Goal: Information Seeking & Learning: Learn about a topic

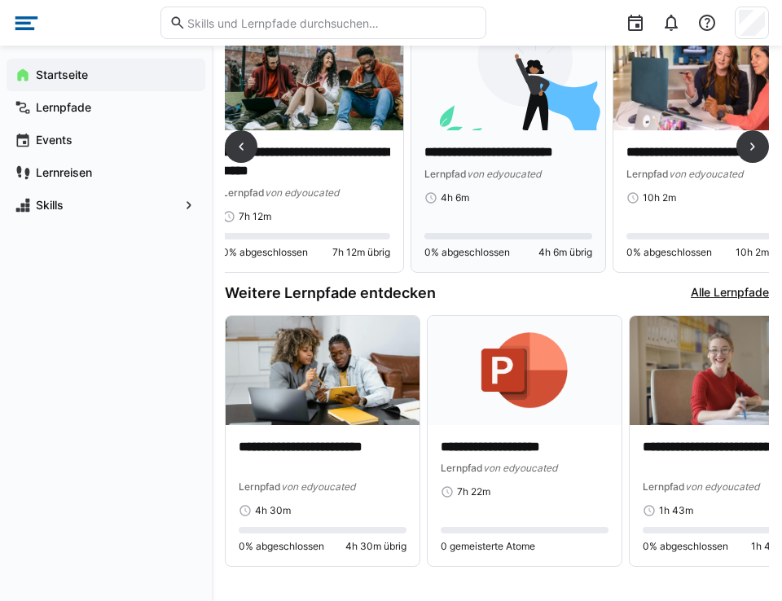
scroll to position [0, 28]
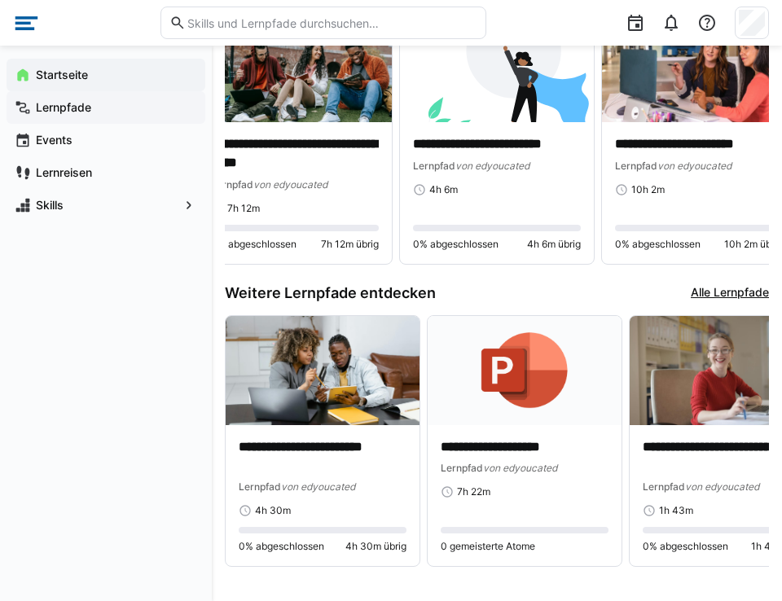
click at [0, 0] on app-navigation-label "Lernpfade" at bounding box center [0, 0] width 0 height 0
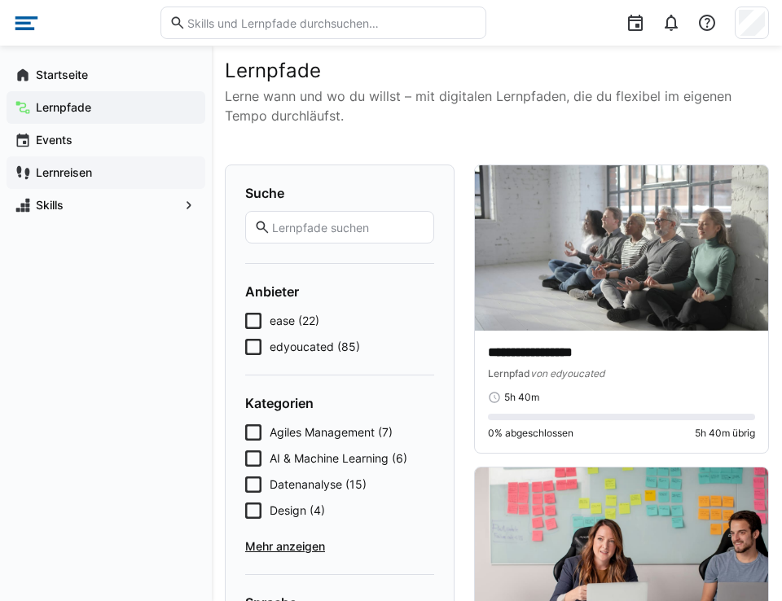
click at [0, 0] on app-navigation-label "Lernreisen" at bounding box center [0, 0] width 0 height 0
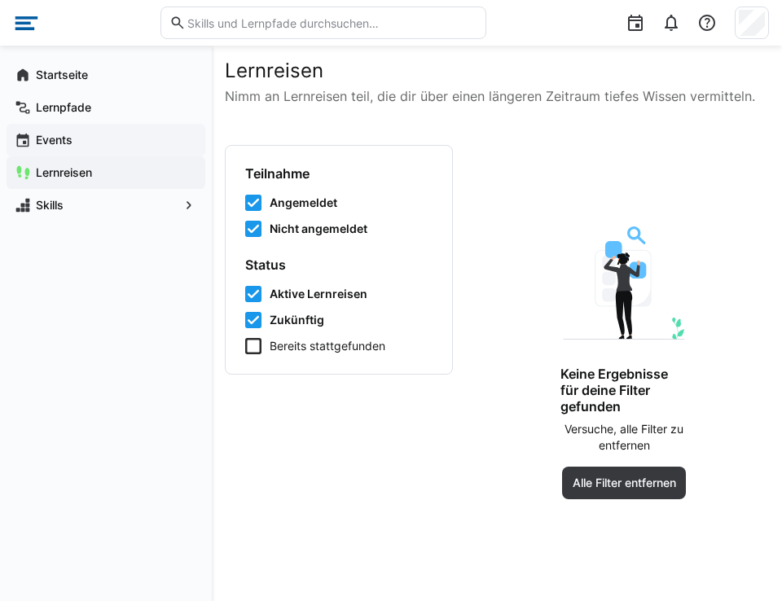
click at [82, 143] on span "Events" at bounding box center [115, 140] width 164 height 16
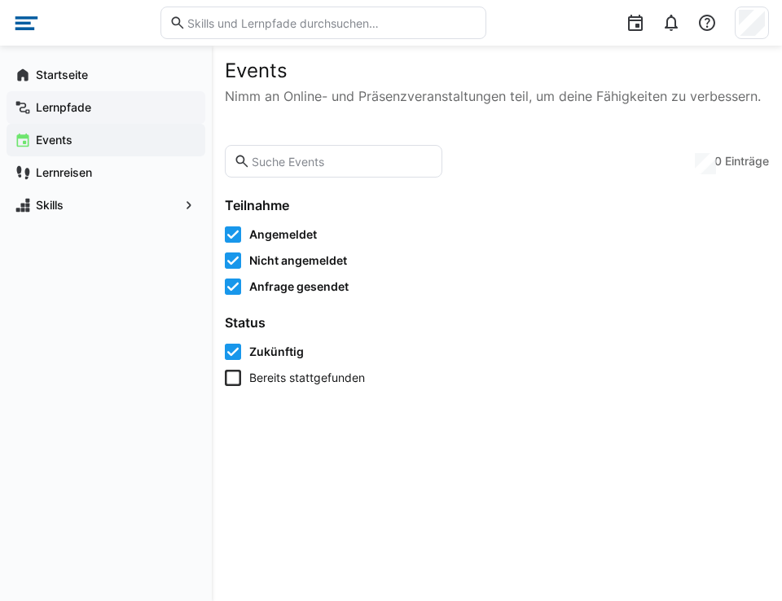
click at [0, 0] on app-navigation-label "Lernpfade" at bounding box center [0, 0] width 0 height 0
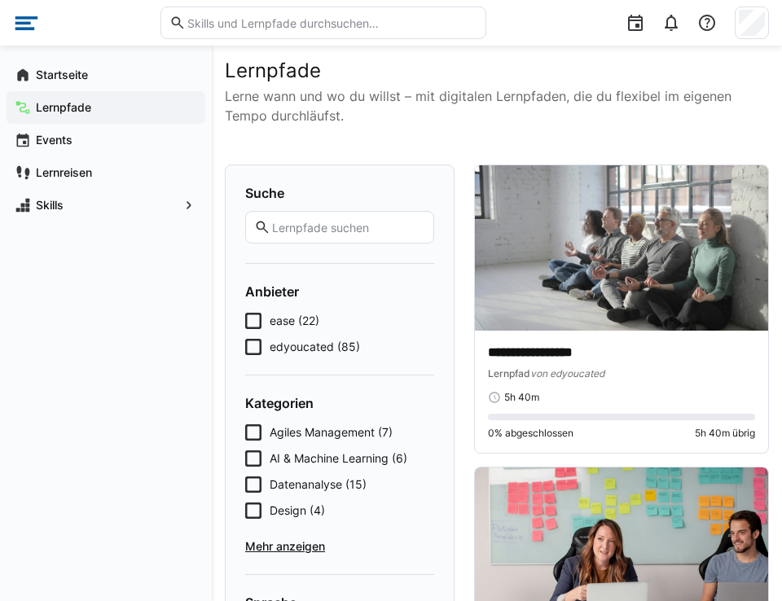
click at [255, 321] on icon at bounding box center [253, 321] width 16 height 16
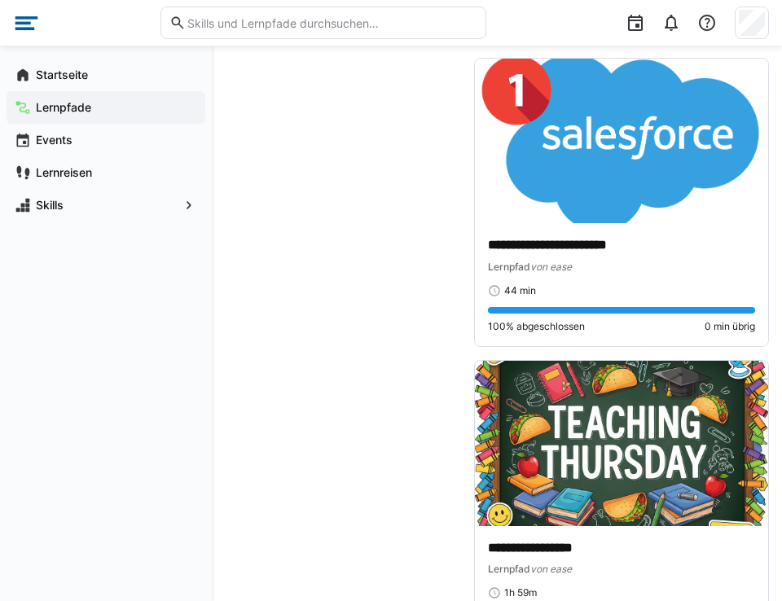
scroll to position [4080, 0]
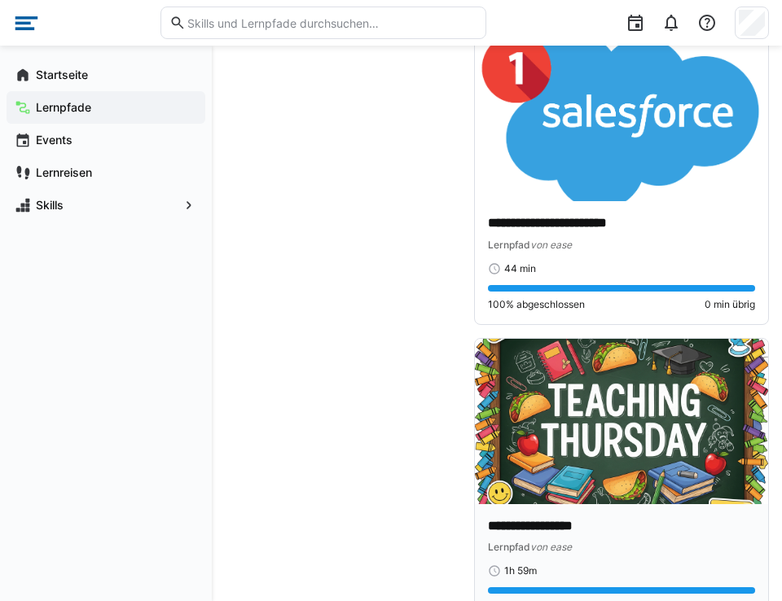
click at [551, 437] on img at bounding box center [621, 421] width 293 height 165
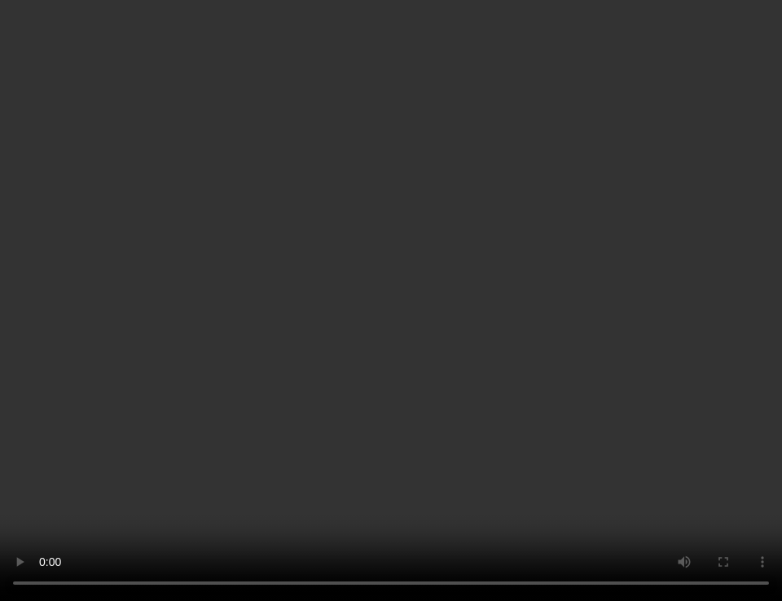
scroll to position [262, 0]
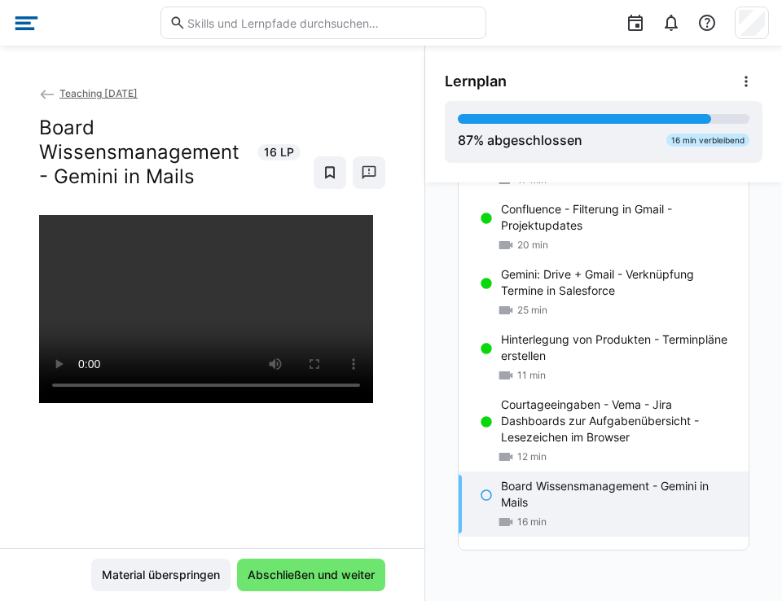
click at [566, 501] on p "Board Wissensmanagement - Gemini in Mails" at bounding box center [618, 494] width 235 height 33
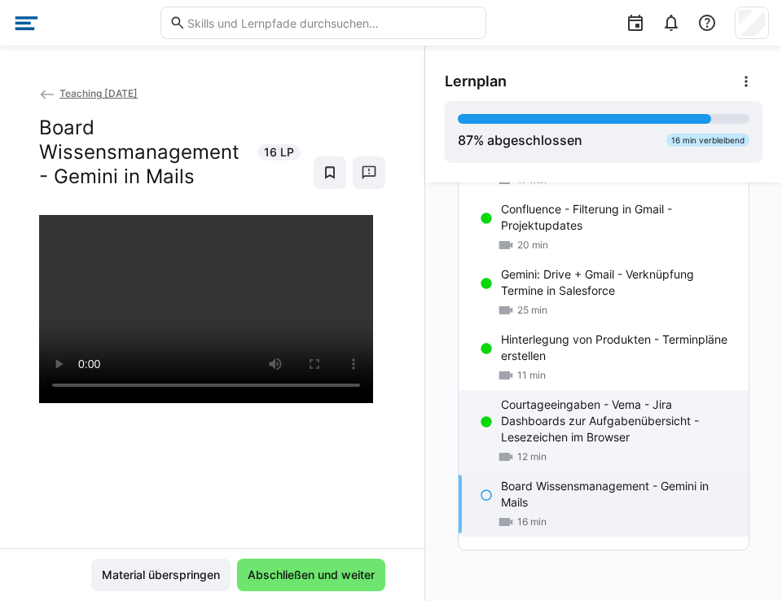
click at [546, 430] on p "Courtageeingaben - Vema - Jira Dashboards zur Aufgabenübersicht - Lesezeichen i…" at bounding box center [618, 421] width 235 height 49
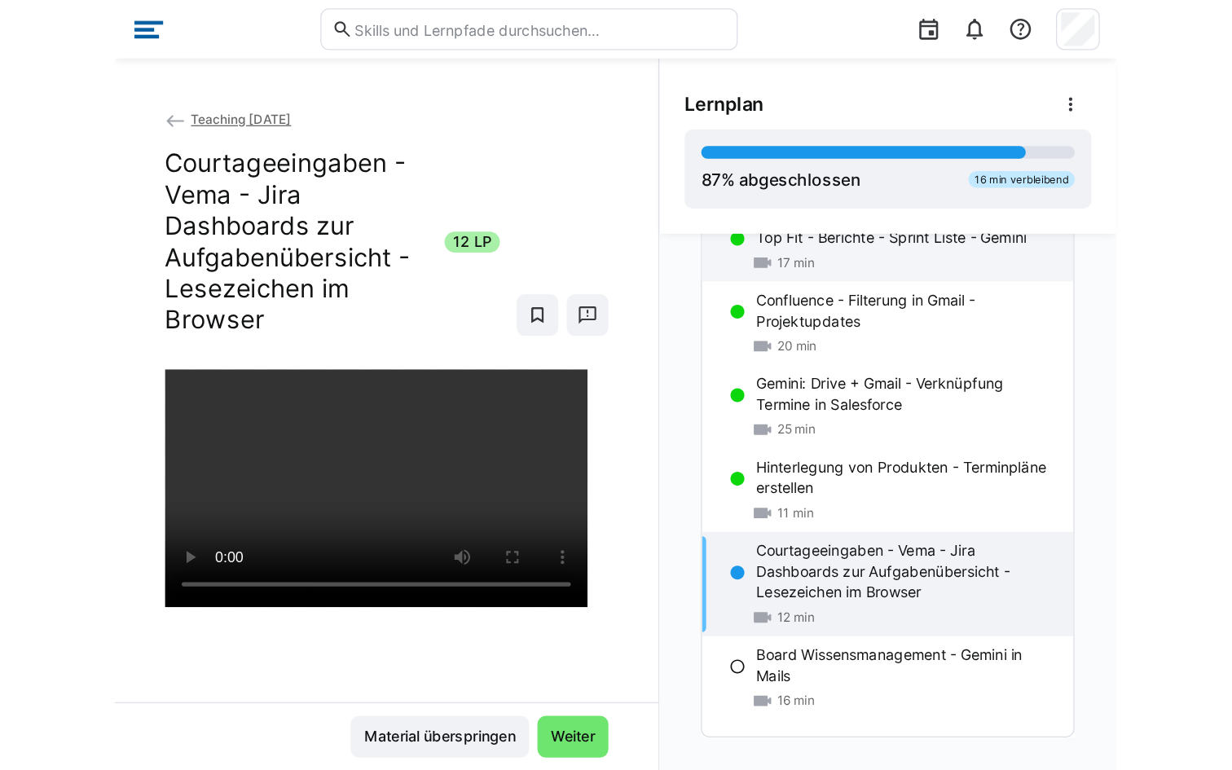
scroll to position [253, 0]
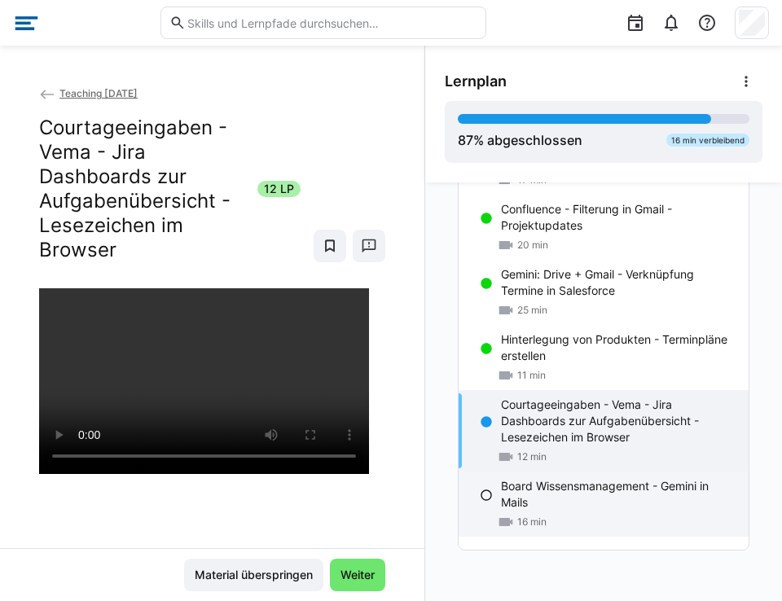
click at [534, 507] on p "Board Wissensmanagement - Gemini in Mails" at bounding box center [618, 494] width 235 height 33
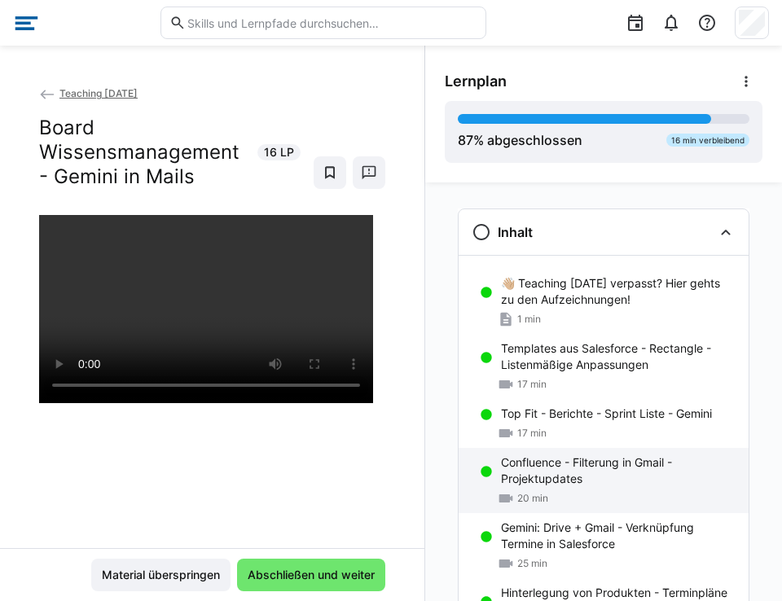
scroll to position [262, 0]
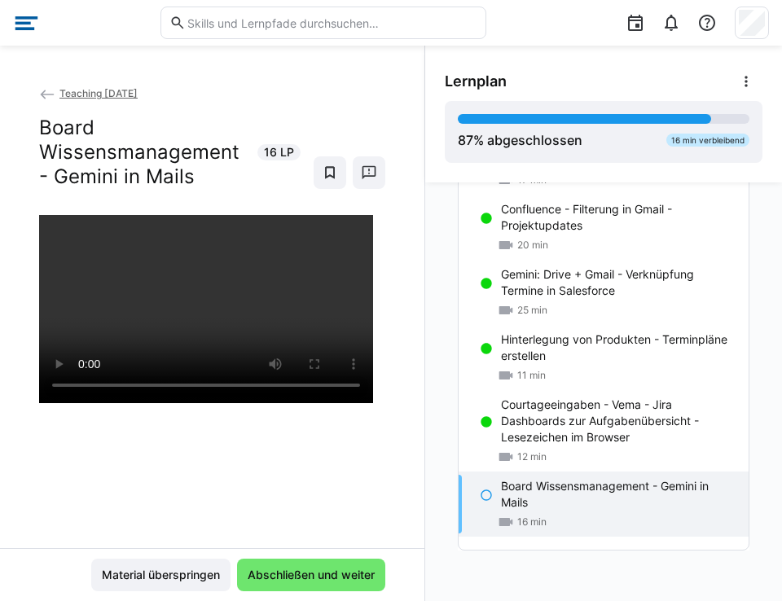
click at [47, 95] on eds-icon at bounding box center [47, 94] width 16 height 16
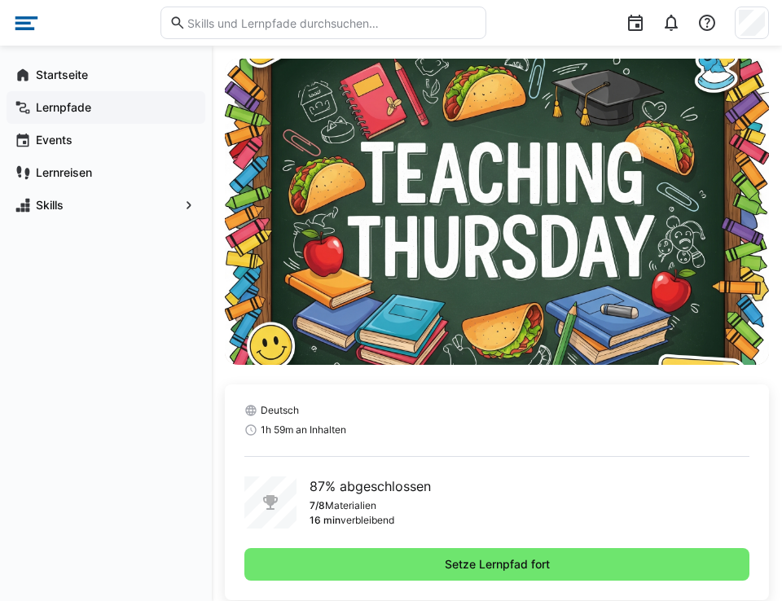
click at [53, 92] on div "Lernpfade" at bounding box center [106, 107] width 199 height 33
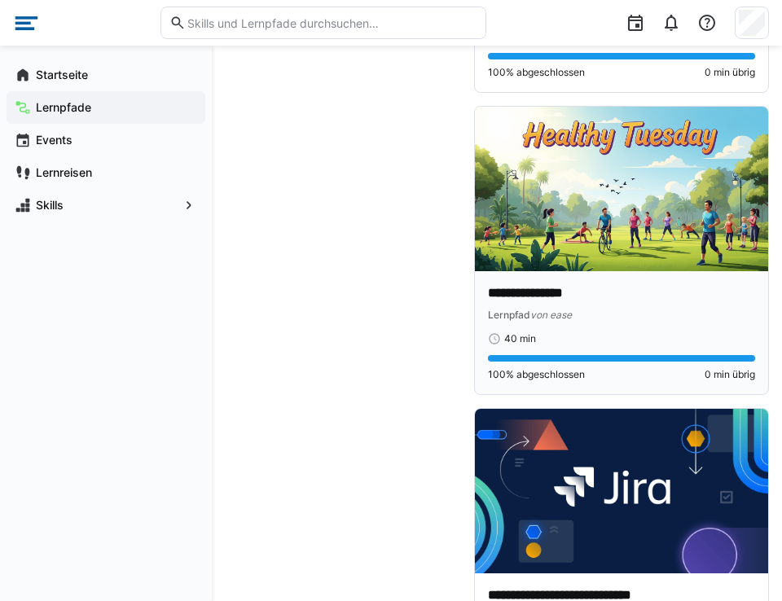
scroll to position [2815, 0]
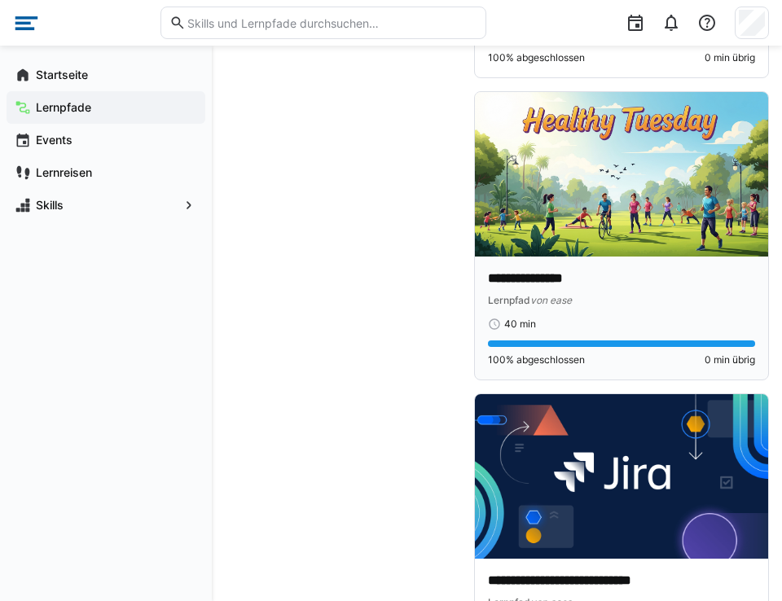
click at [578, 278] on p "**********" at bounding box center [621, 279] width 267 height 19
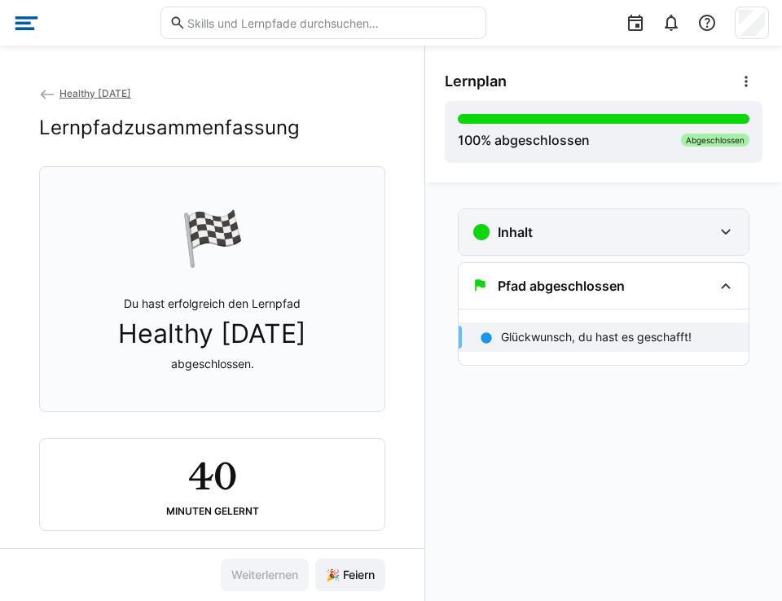
click at [563, 225] on div "Inhalt" at bounding box center [592, 232] width 241 height 20
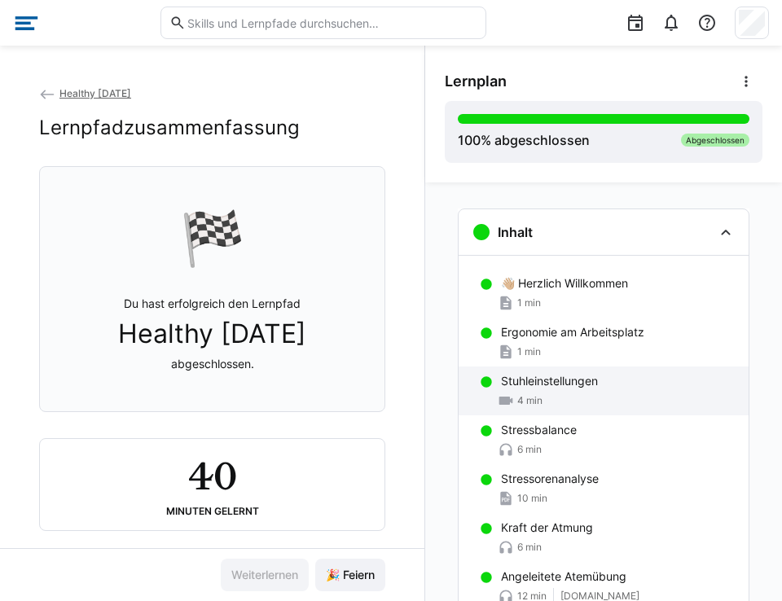
click at [534, 410] on div "Stuhleinstellungen 4 min" at bounding box center [604, 391] width 290 height 49
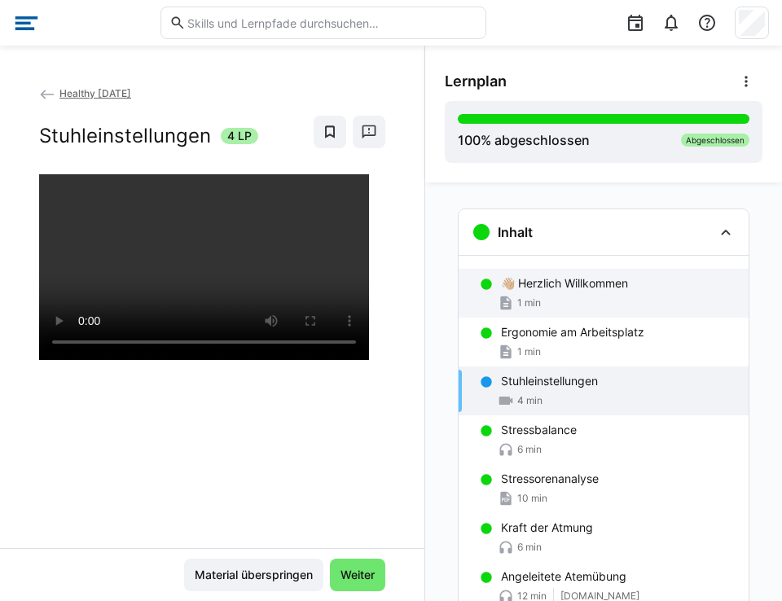
click at [556, 297] on div "1 min" at bounding box center [618, 303] width 235 height 16
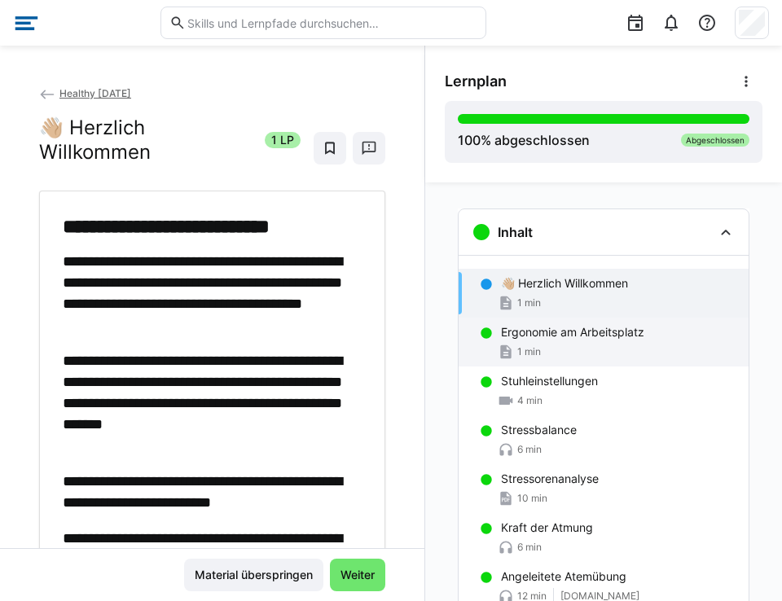
click at [552, 355] on div "1 min" at bounding box center [618, 352] width 235 height 16
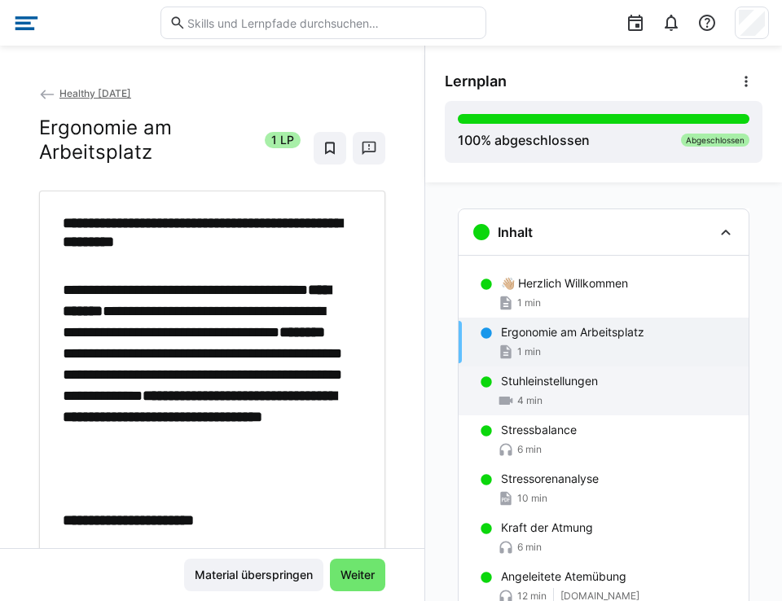
click at [543, 379] on p "Stuhleinstellungen" at bounding box center [549, 381] width 97 height 16
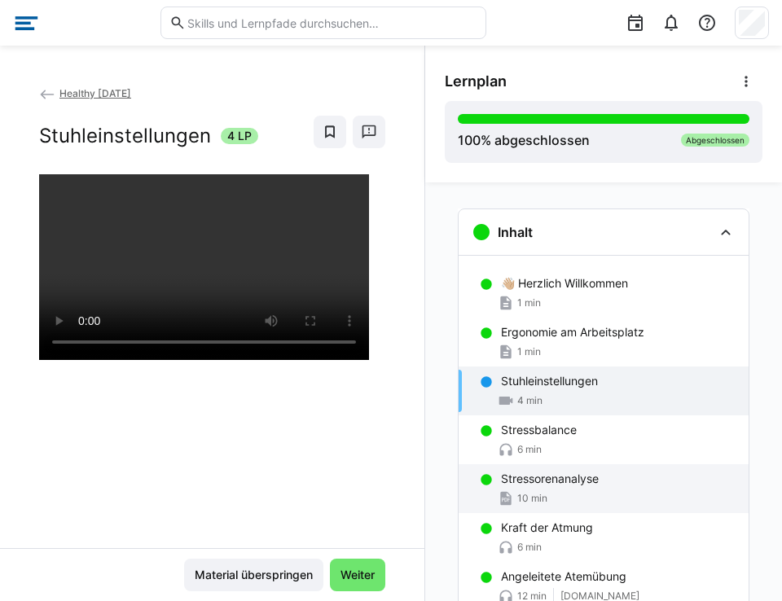
click at [534, 464] on div "Stressorenanalyse 10 min" at bounding box center [604, 488] width 290 height 49
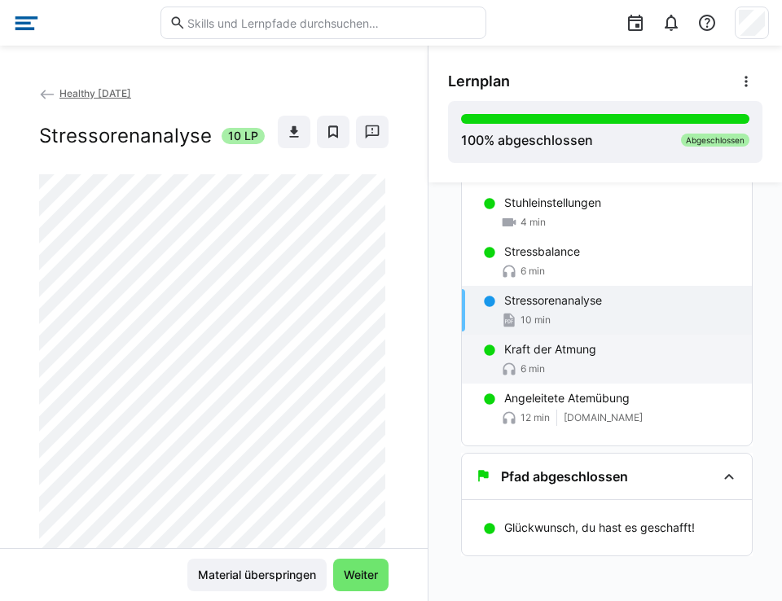
click at [542, 467] on div "Pfad abgeschlossen" at bounding box center [551, 477] width 153 height 20
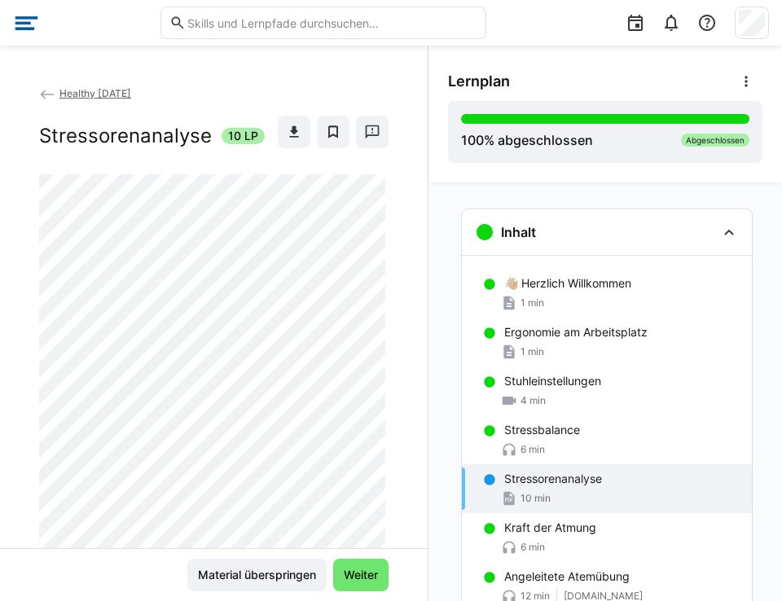
click at [96, 95] on span "Healthy [DATE]" at bounding box center [95, 93] width 72 height 12
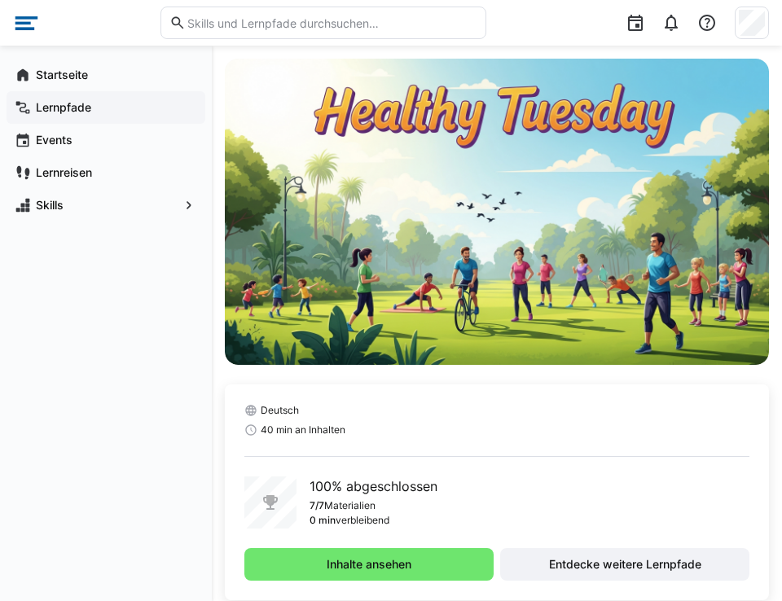
click at [0, 0] on app-navigation-label "Lernpfade" at bounding box center [0, 0] width 0 height 0
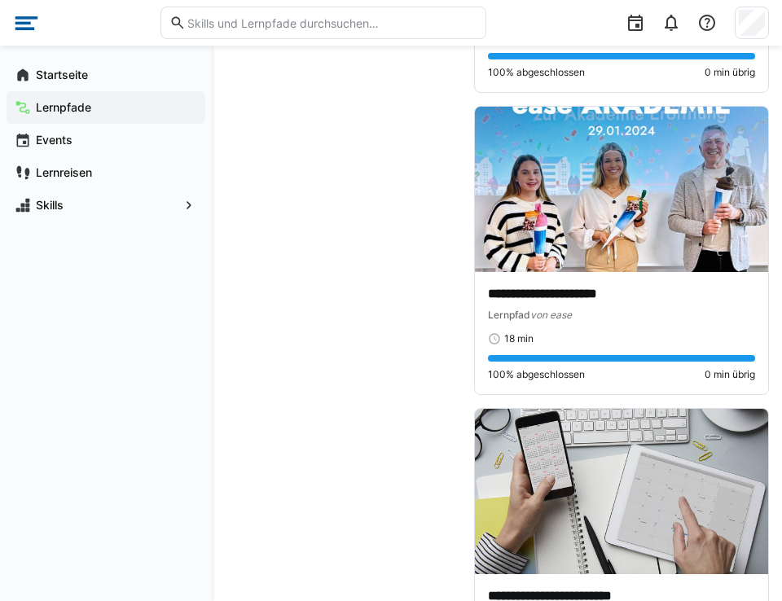
scroll to position [3337, 0]
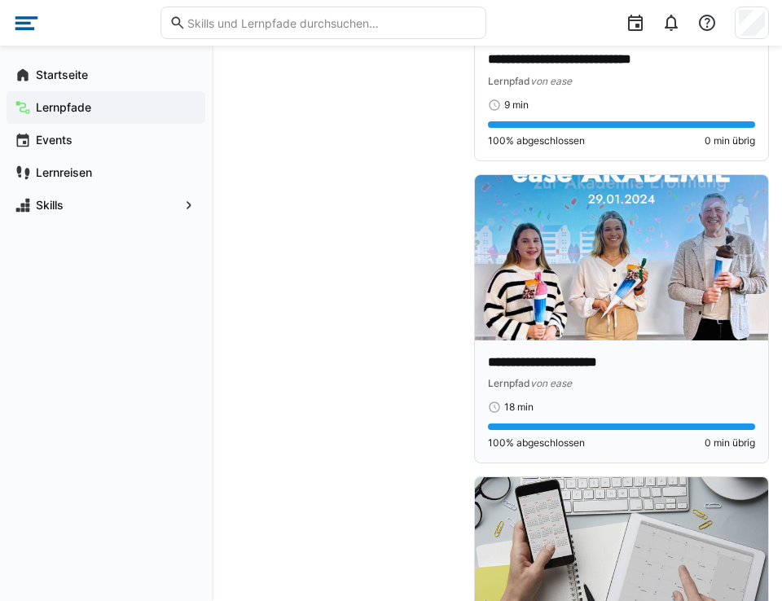
click at [565, 360] on p "**********" at bounding box center [621, 363] width 267 height 19
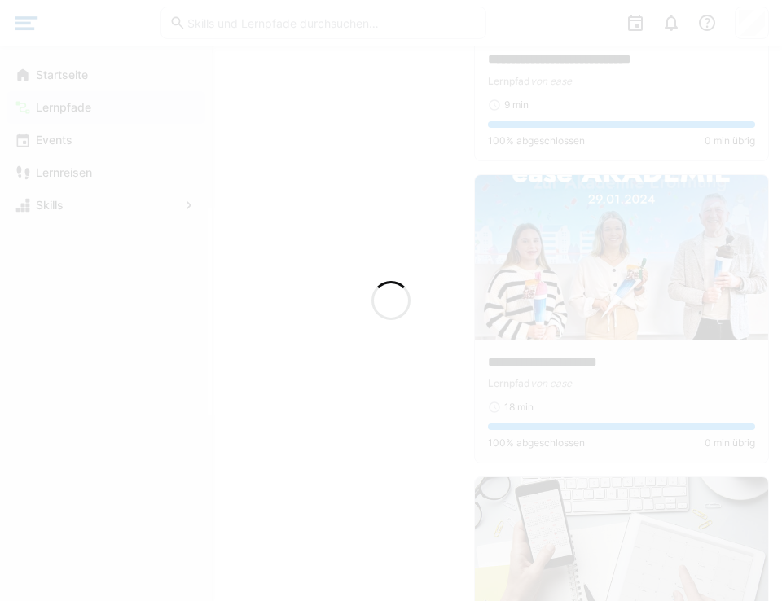
click at [590, 340] on div at bounding box center [391, 300] width 782 height 601
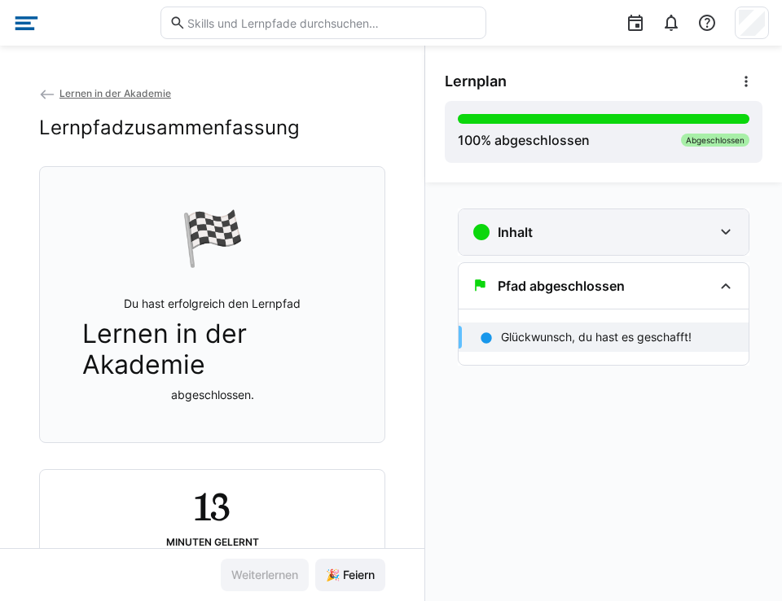
click at [602, 235] on div "Inhalt" at bounding box center [592, 232] width 241 height 20
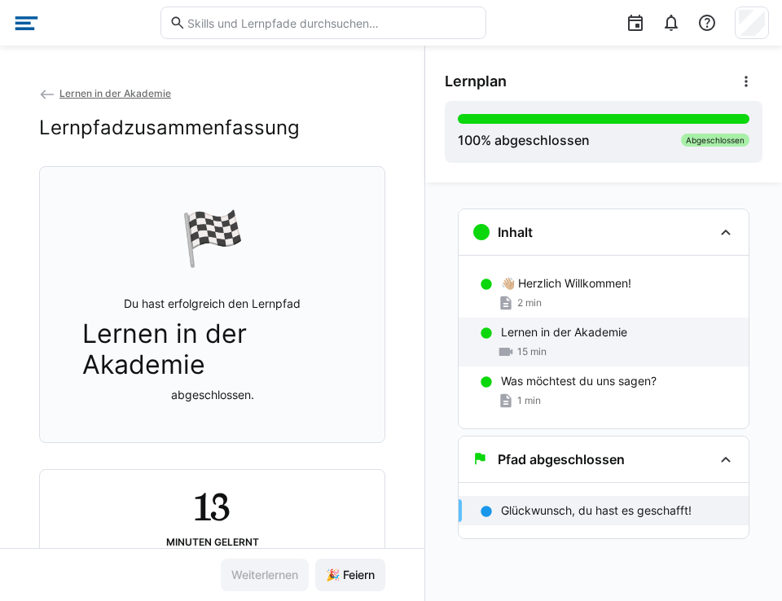
click at [554, 347] on div "15 min" at bounding box center [618, 352] width 235 height 16
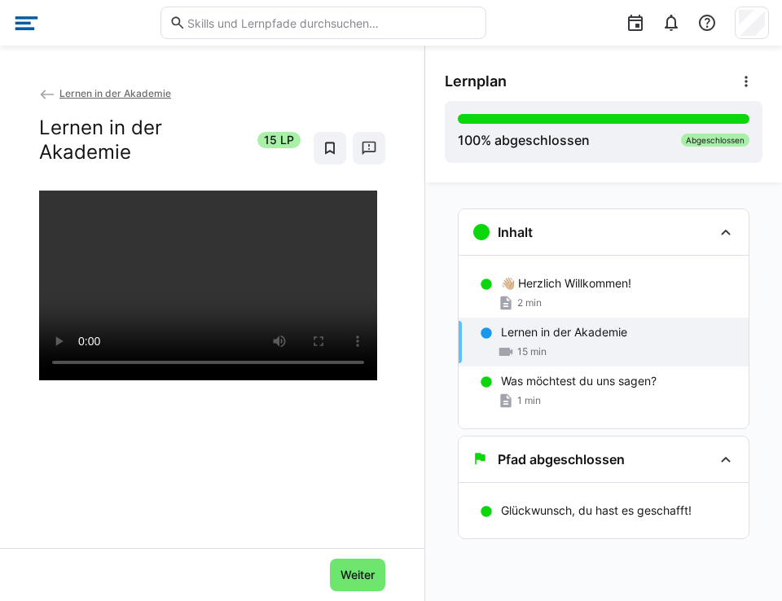
click at [75, 90] on span "Lernen in der Akademie" at bounding box center [115, 93] width 112 height 12
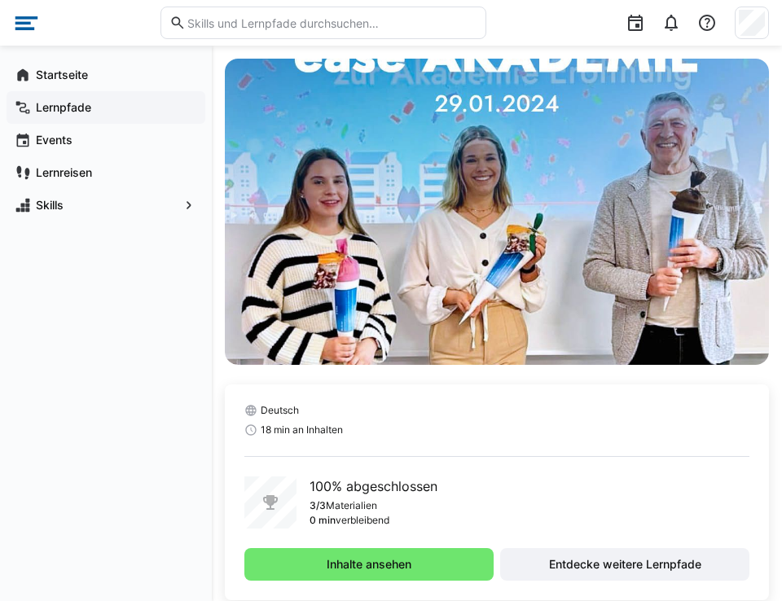
click at [0, 0] on app-navigation-label "Lernpfade" at bounding box center [0, 0] width 0 height 0
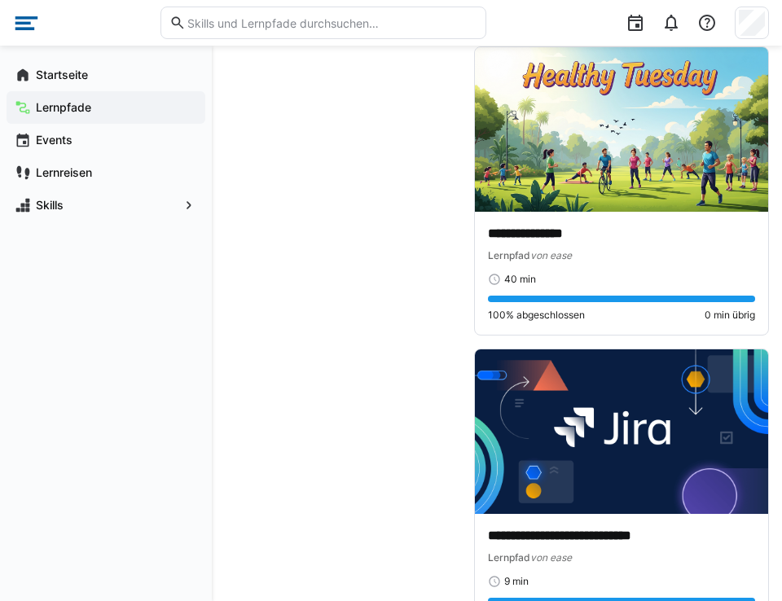
scroll to position [2878, 0]
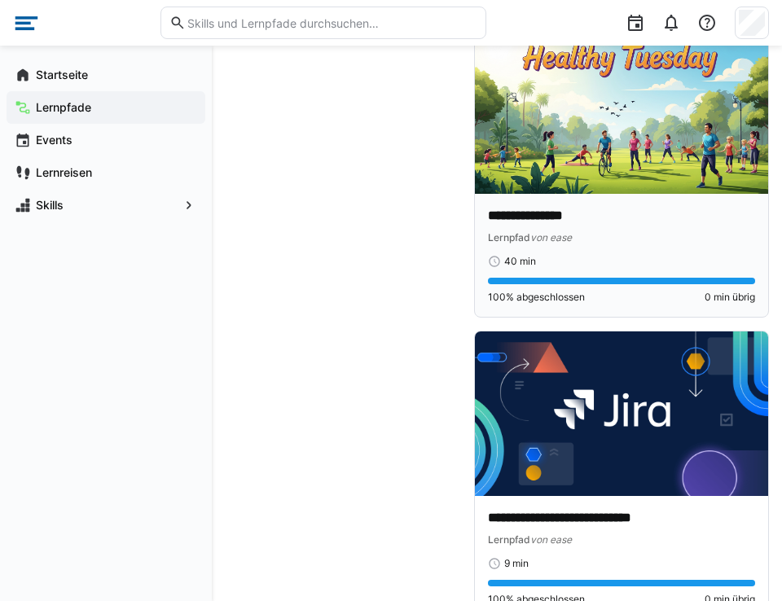
click at [595, 209] on p "**********" at bounding box center [621, 216] width 267 height 19
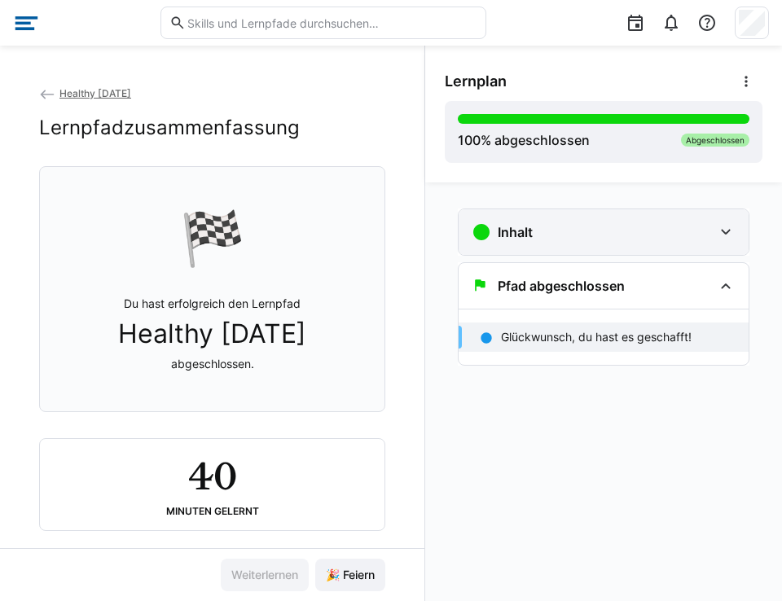
click at [570, 248] on div "Inhalt" at bounding box center [604, 232] width 290 height 46
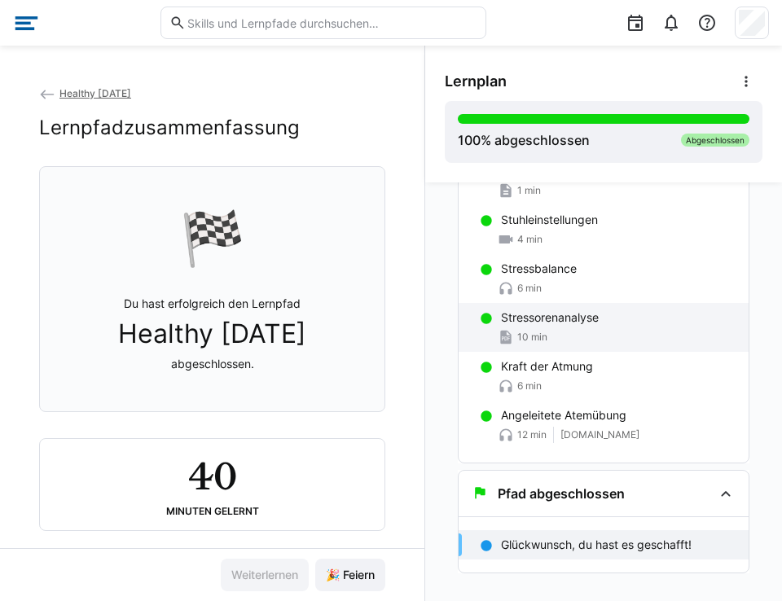
scroll to position [184, 0]
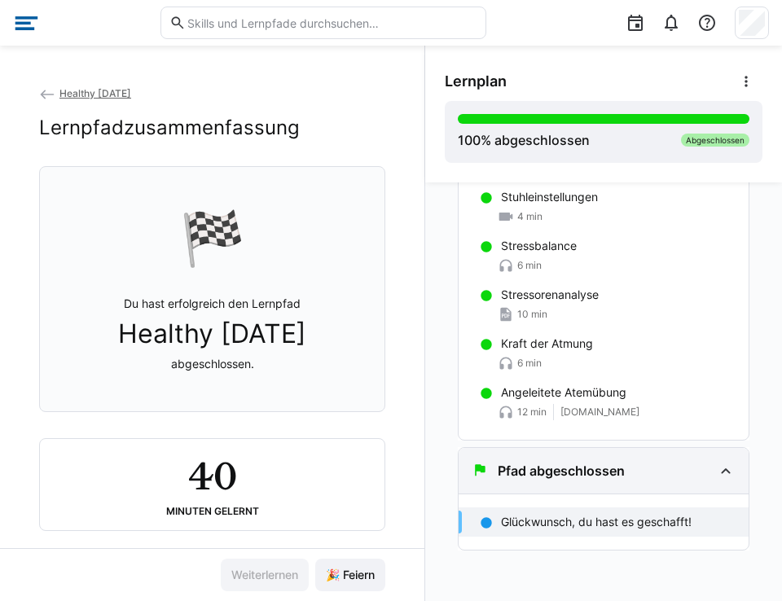
click at [508, 486] on div "Pfad abgeschlossen" at bounding box center [604, 471] width 290 height 46
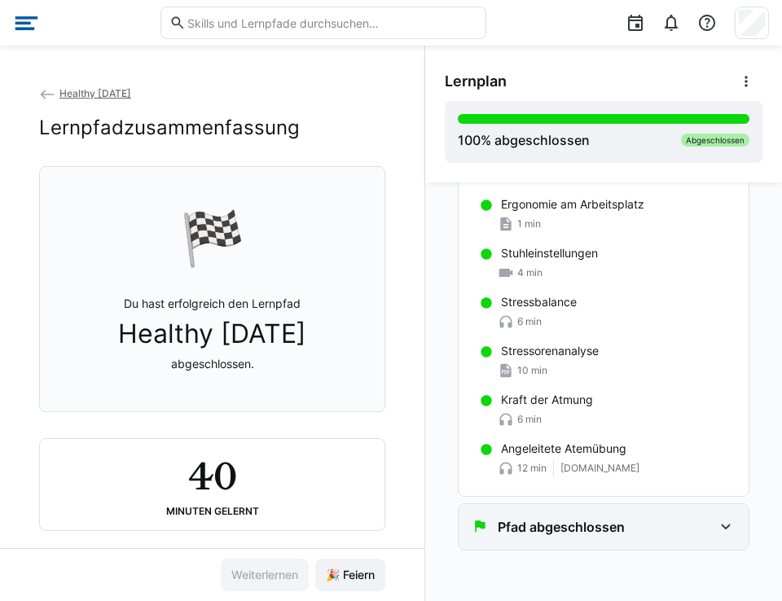
scroll to position [128, 0]
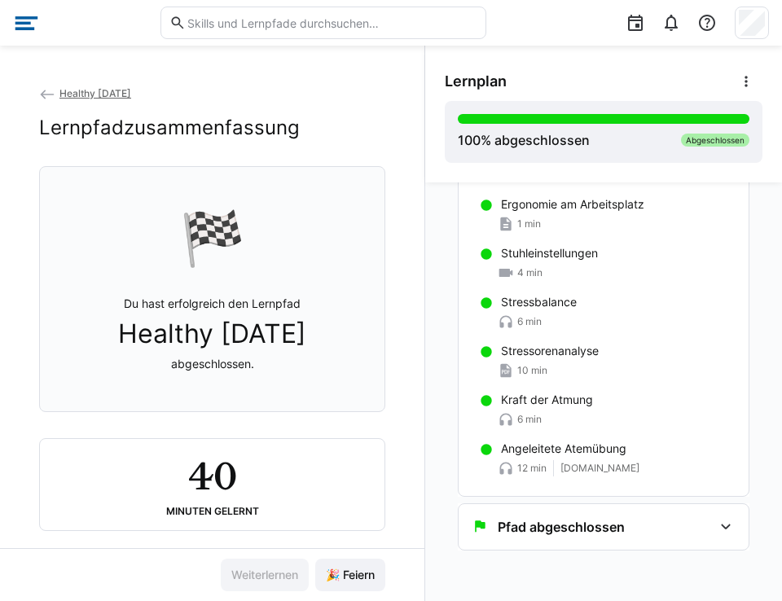
click at [90, 99] on span "Healthy [DATE]" at bounding box center [95, 93] width 72 height 12
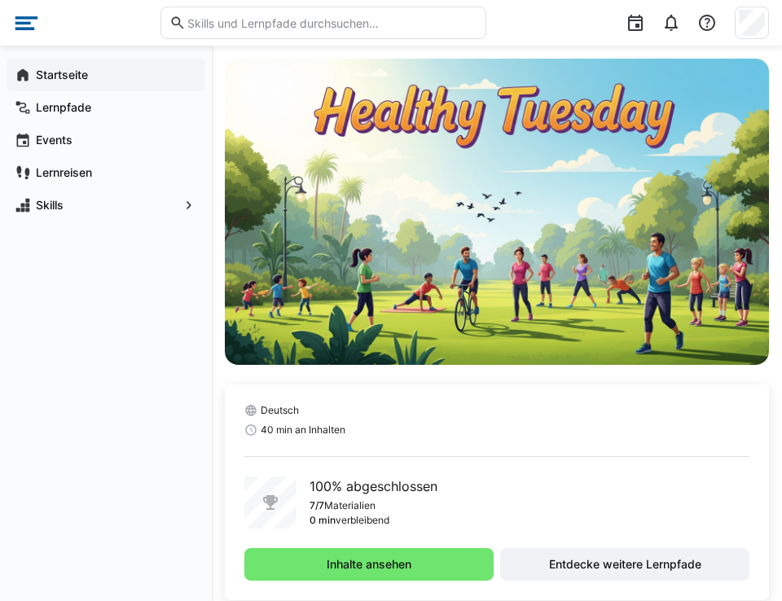
click at [0, 0] on app-navigation-label "Startseite" at bounding box center [0, 0] width 0 height 0
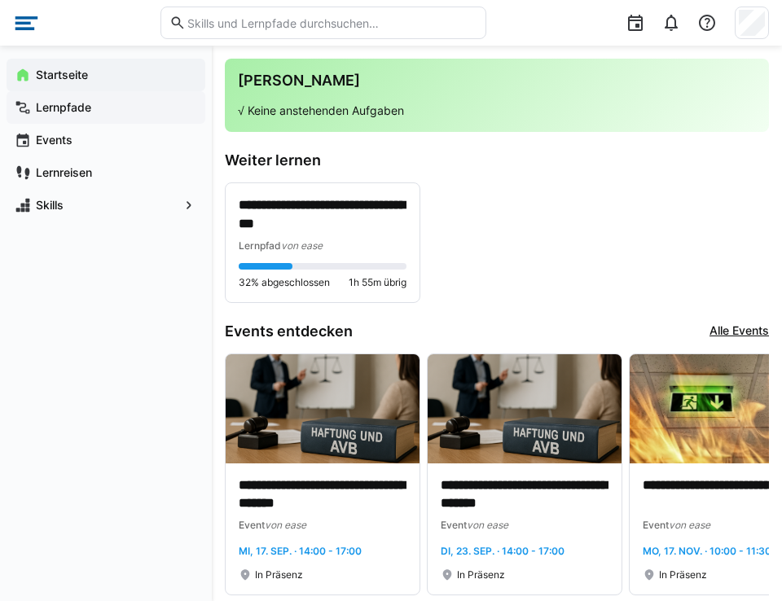
click at [0, 0] on app-navigation-label "Lernpfade" at bounding box center [0, 0] width 0 height 0
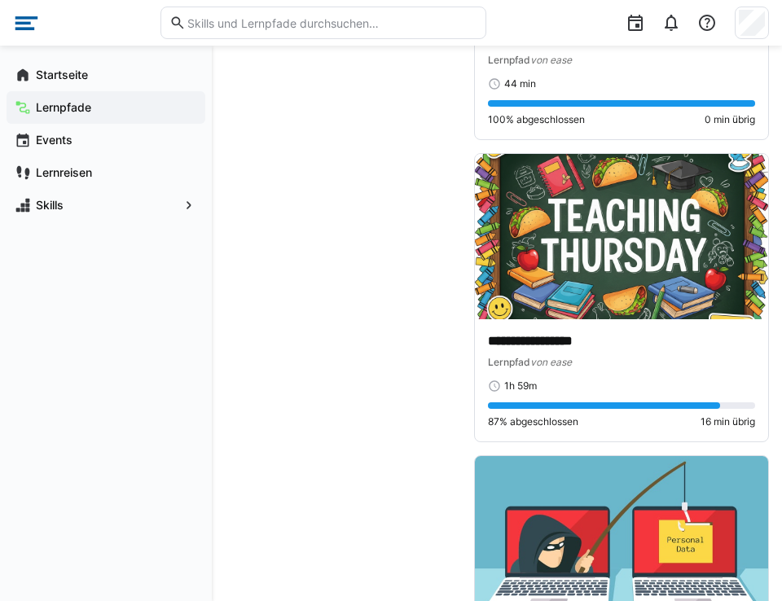
scroll to position [4259, 0]
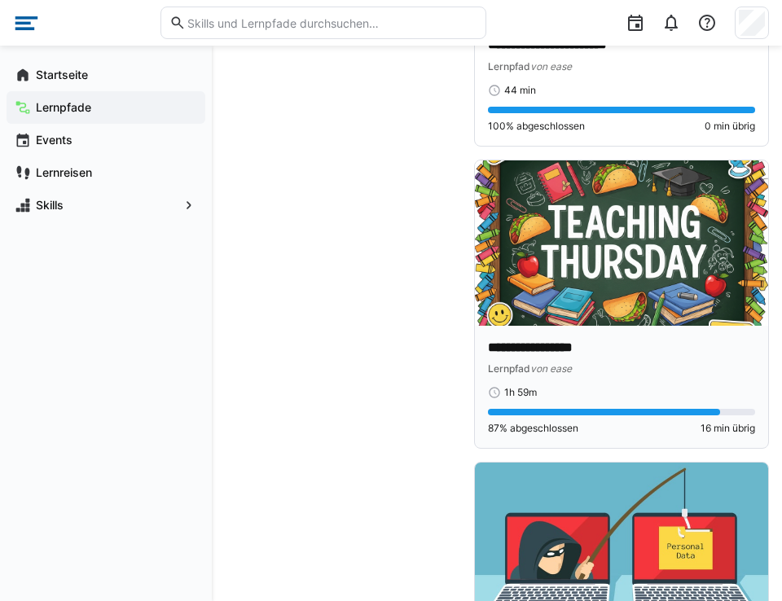
click at [630, 313] on img at bounding box center [621, 243] width 293 height 165
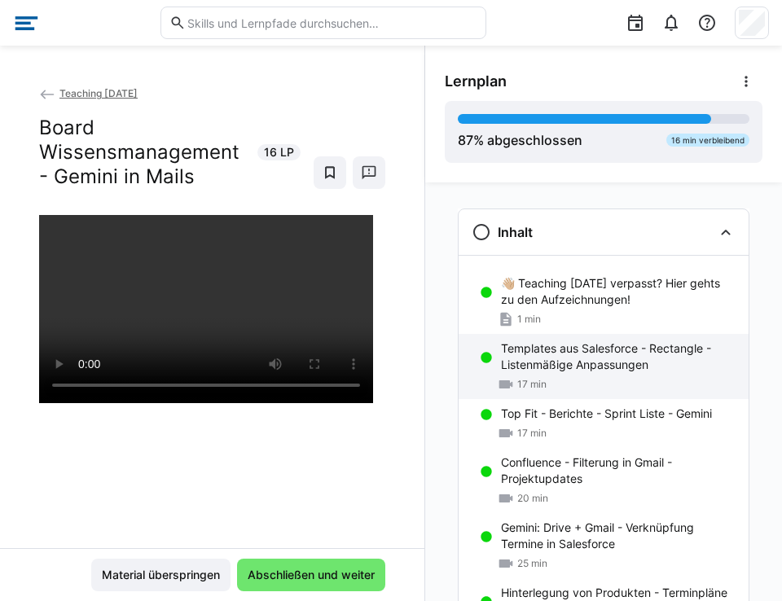
click at [504, 360] on p "Templates aus Salesforce - Rectangle - Listenmäßige Anpassungen" at bounding box center [618, 357] width 235 height 33
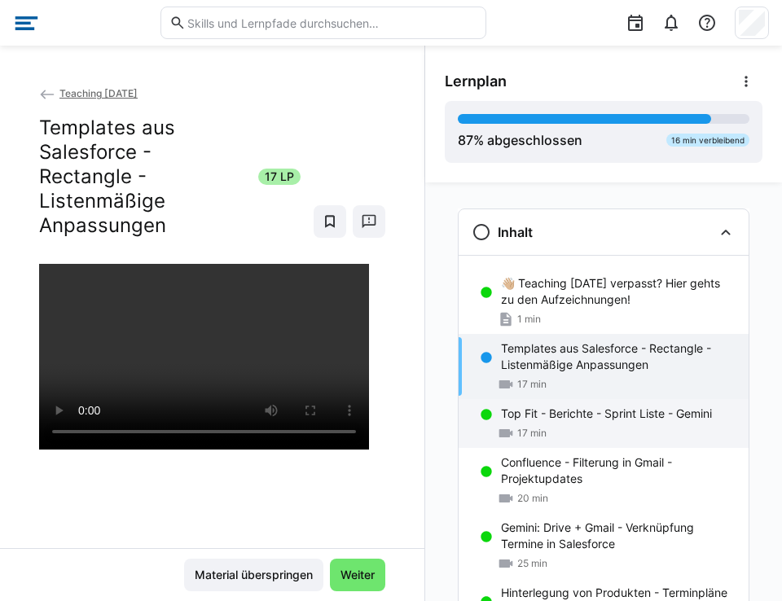
click at [506, 420] on p "Top Fit - Berichte - Sprint Liste - Gemini" at bounding box center [606, 414] width 211 height 16
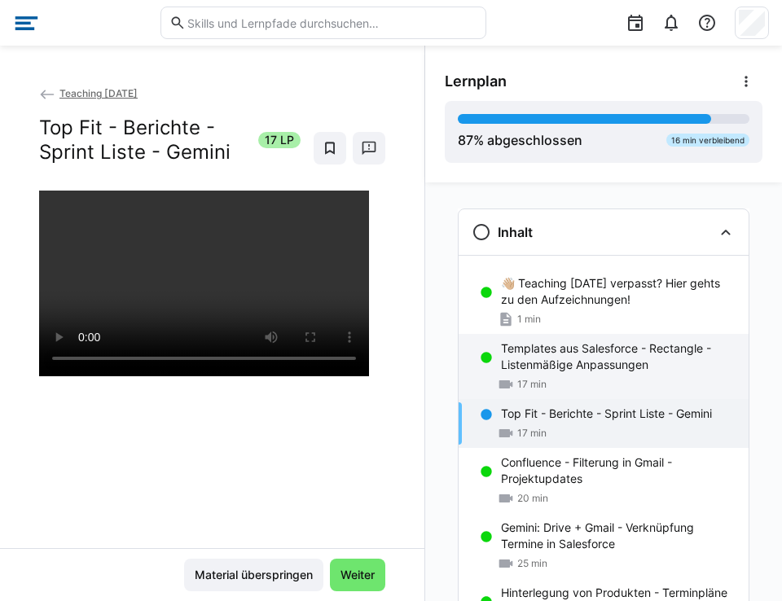
click at [553, 353] on p "Templates aus Salesforce - Rectangle - Listenmäßige Anpassungen" at bounding box center [618, 357] width 235 height 33
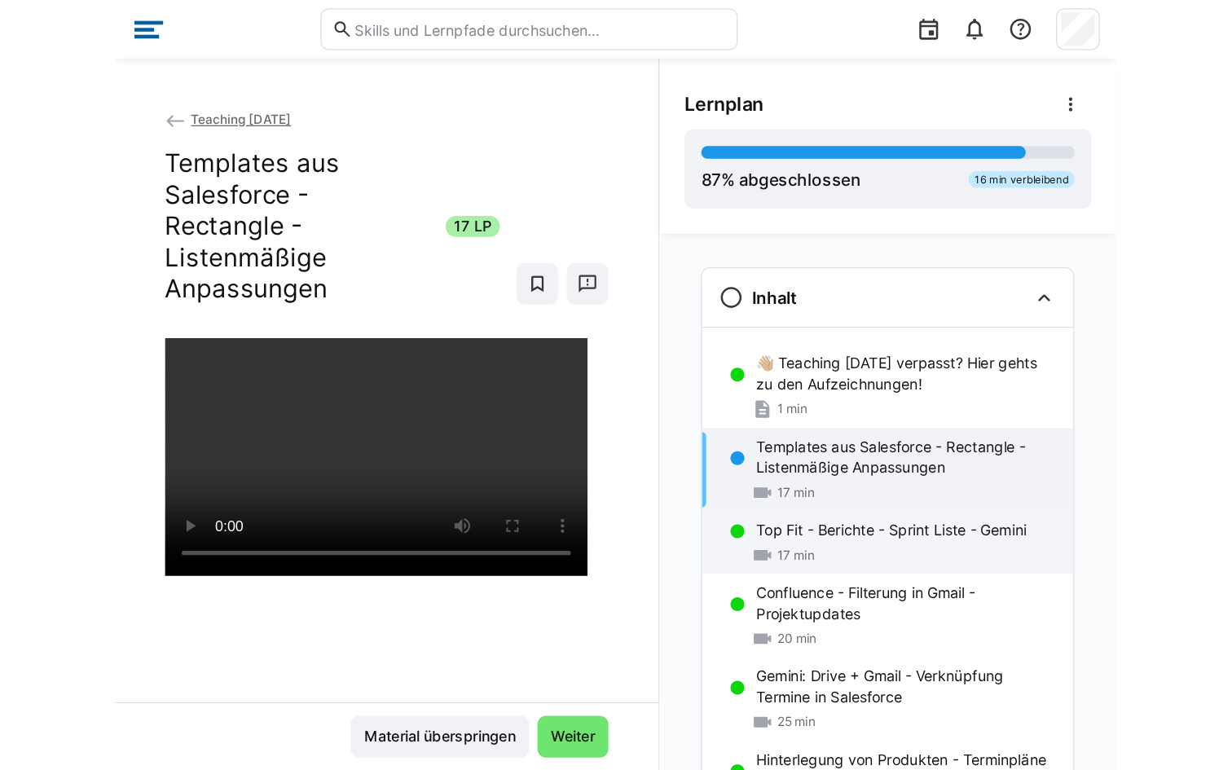
scroll to position [253, 0]
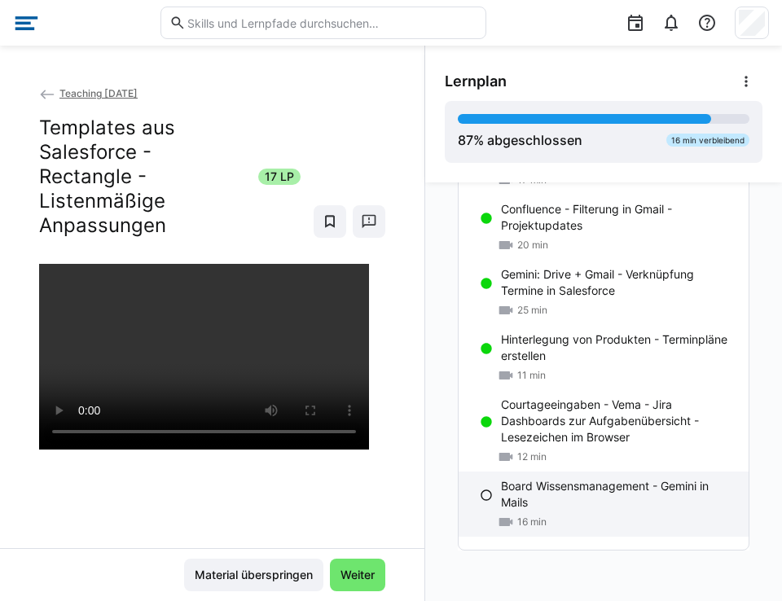
click at [582, 490] on p "Board Wissensmanagement - Gemini in Mails" at bounding box center [618, 494] width 235 height 33
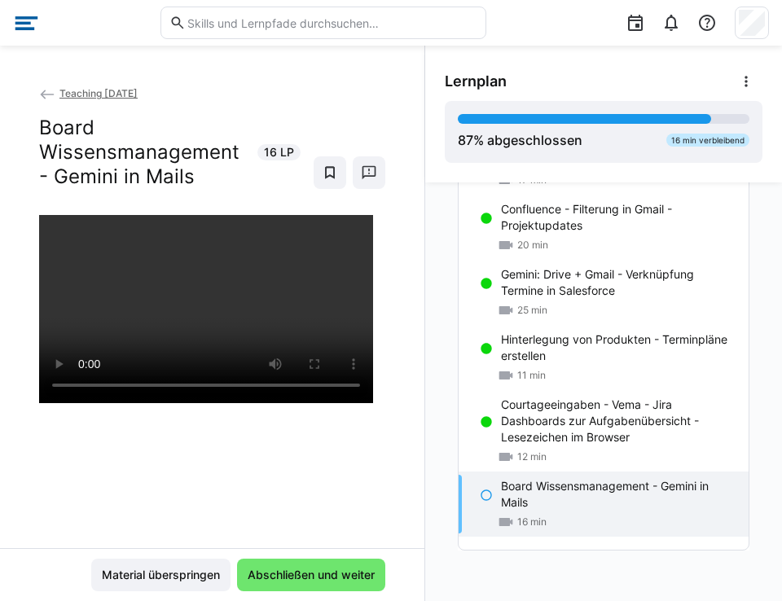
click at [582, 490] on p "Board Wissensmanagement - Gemini in Mails" at bounding box center [618, 494] width 235 height 33
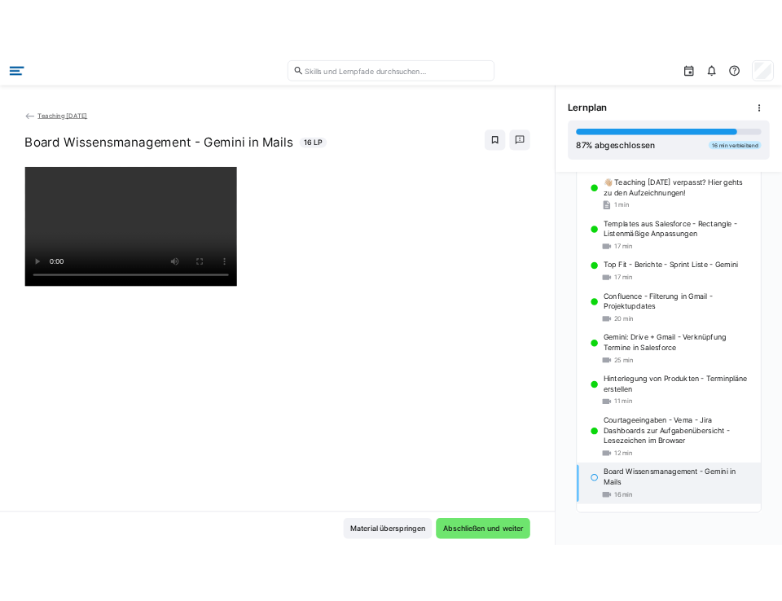
scroll to position [85, 0]
